Goal: Transaction & Acquisition: Book appointment/travel/reservation

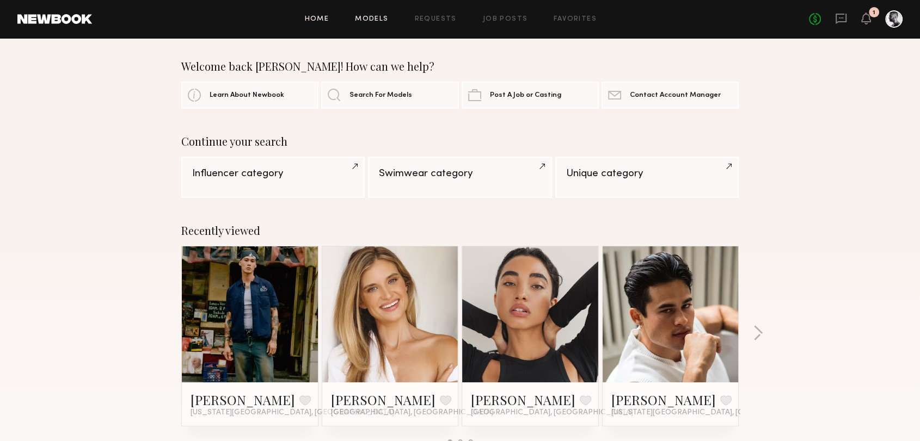
click at [371, 22] on link "Models" at bounding box center [371, 19] width 33 height 7
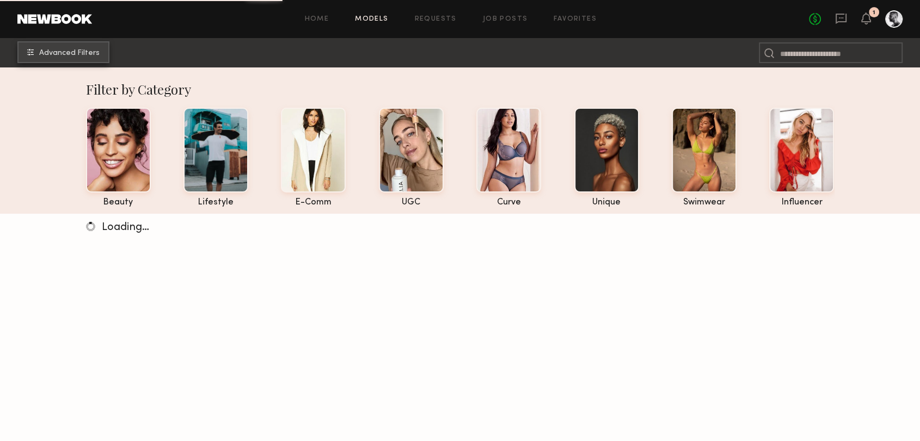
click at [64, 53] on span "Advanced Filters" at bounding box center [69, 54] width 60 height 8
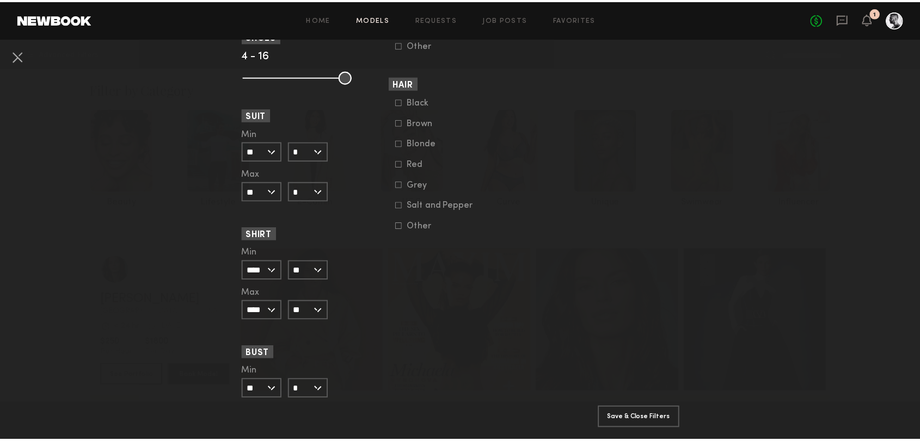
scroll to position [967, 0]
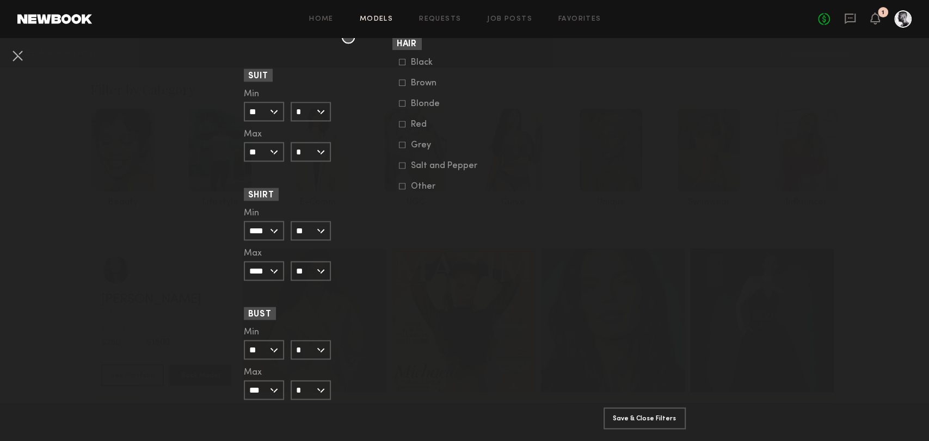
click at [20, 51] on button at bounding box center [17, 55] width 17 height 17
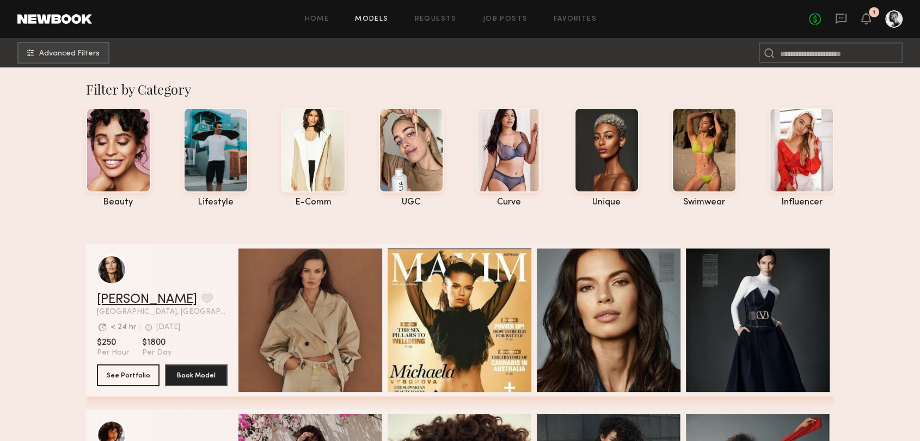
click at [160, 298] on link "[PERSON_NAME]" at bounding box center [147, 299] width 100 height 13
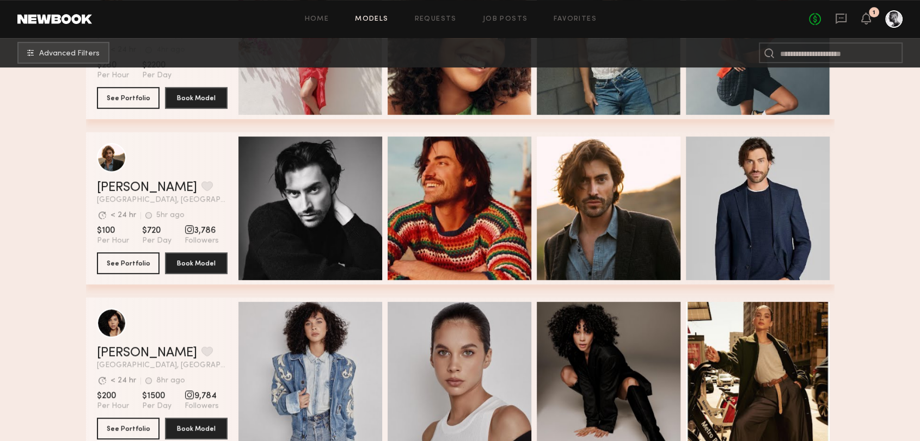
scroll to position [362, 0]
